Goal: Transaction & Acquisition: Download file/media

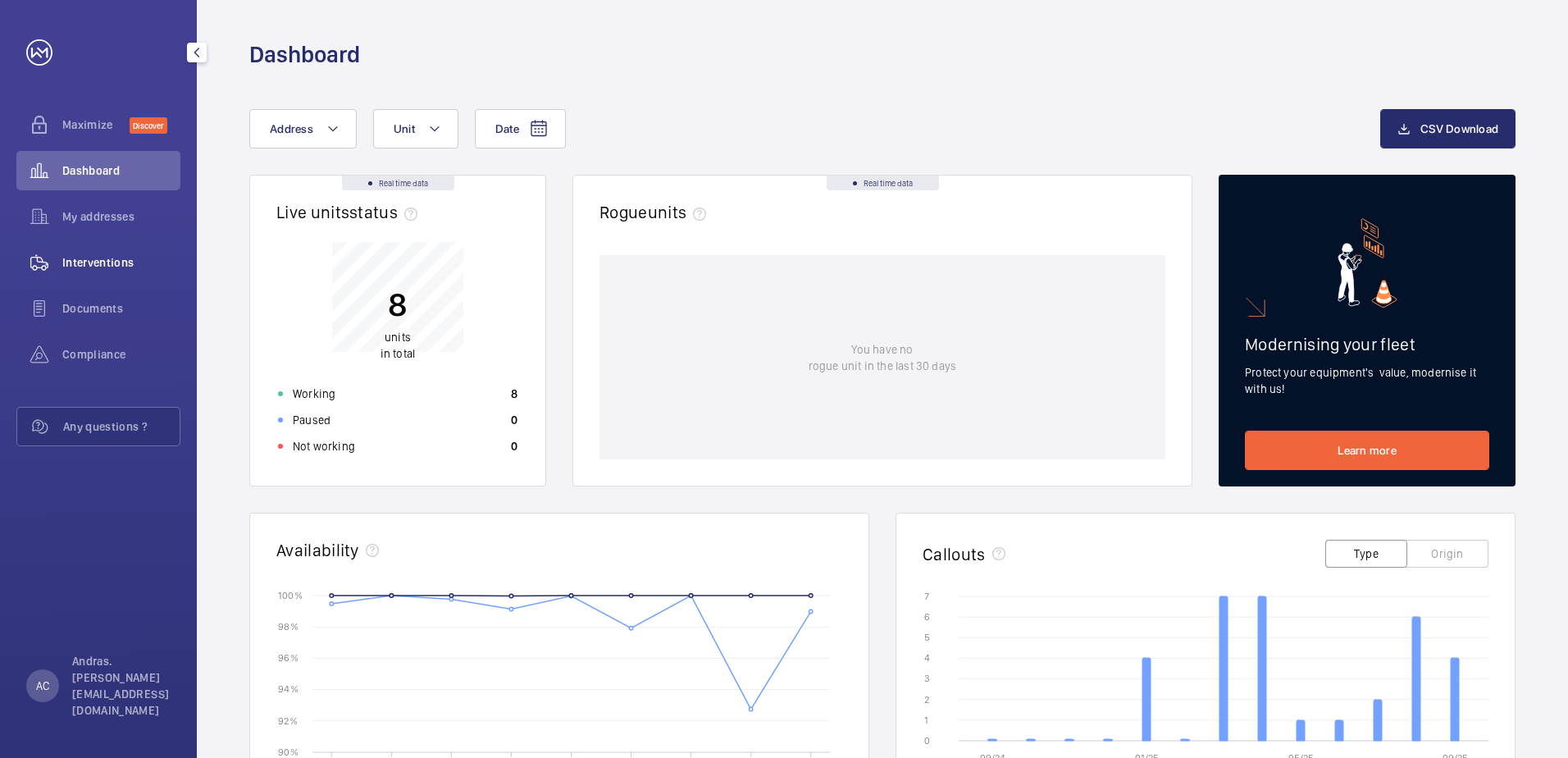
click at [105, 259] on span "Interventions" at bounding box center [121, 262] width 118 height 16
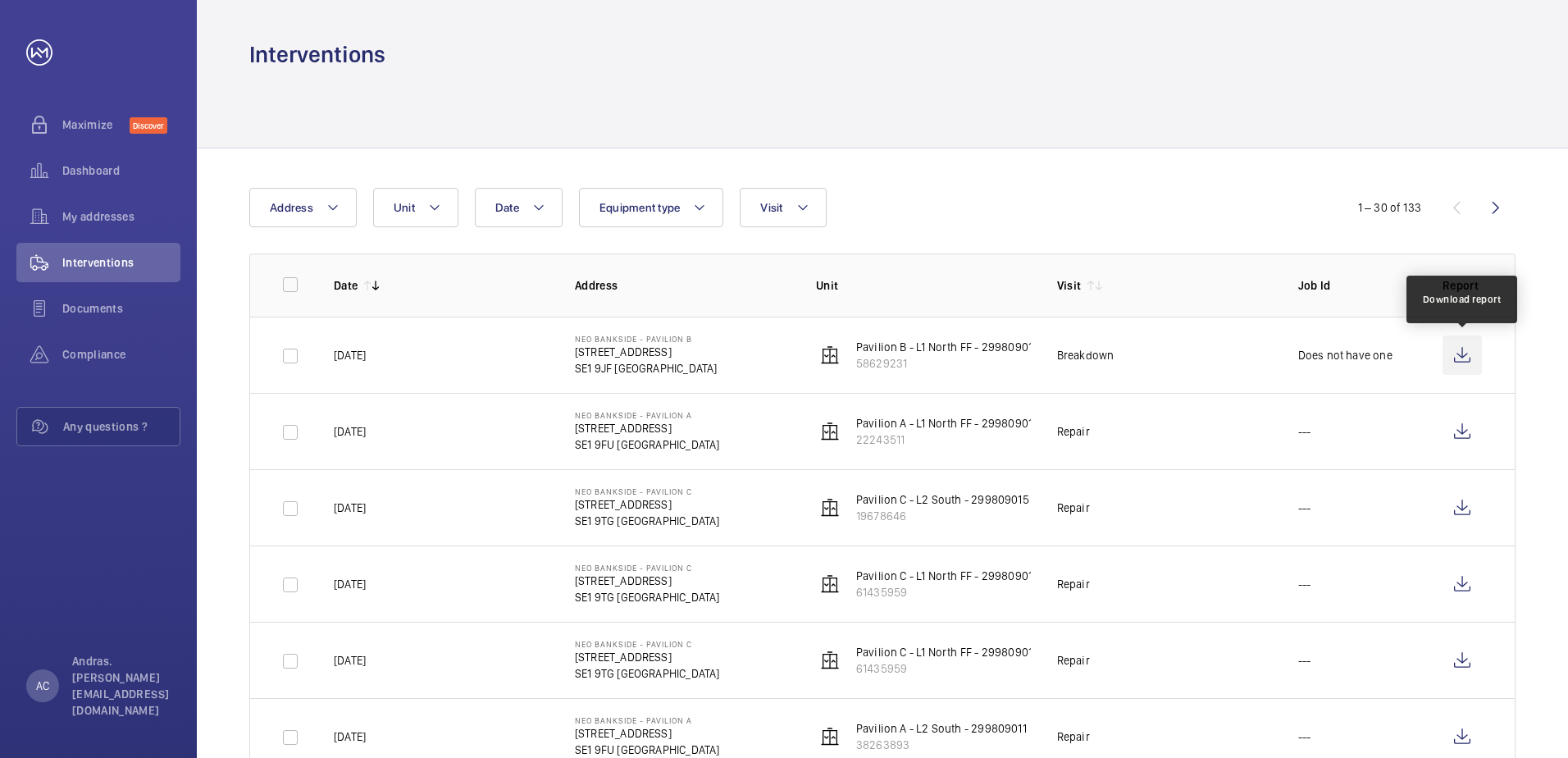
click at [1462, 357] on wm-front-icon-button at bounding box center [1461, 355] width 39 height 39
